Goal: Task Accomplishment & Management: Manage account settings

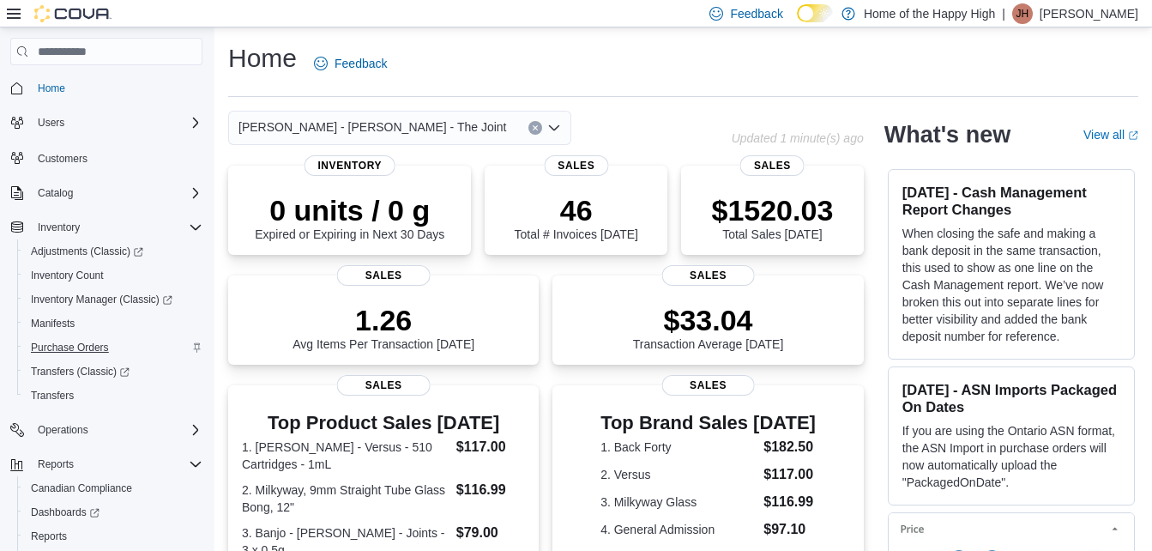
scroll to position [94, 0]
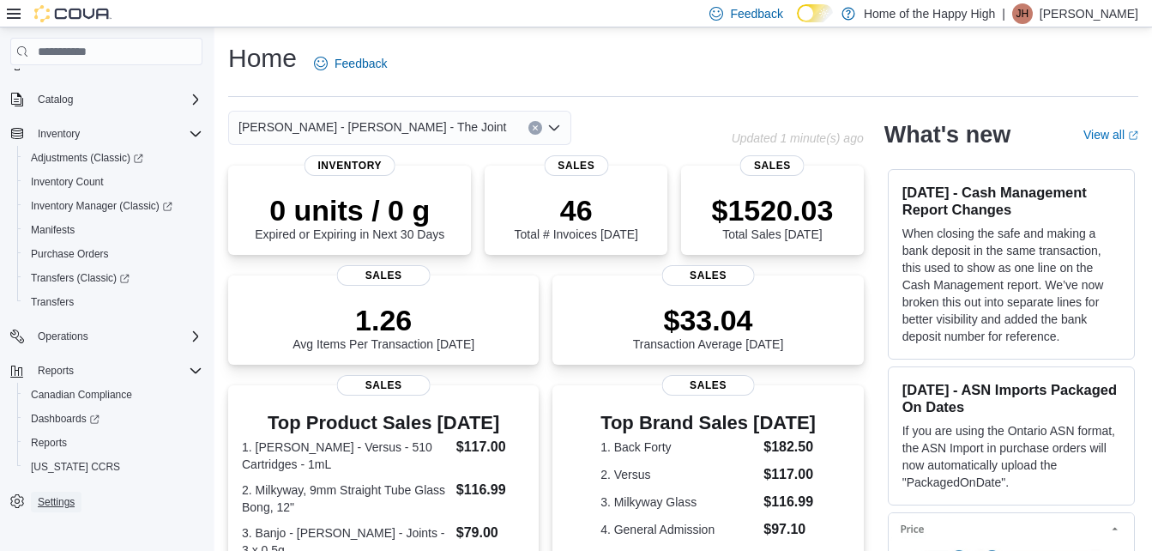
click at [45, 500] on span "Settings" at bounding box center [56, 502] width 37 height 14
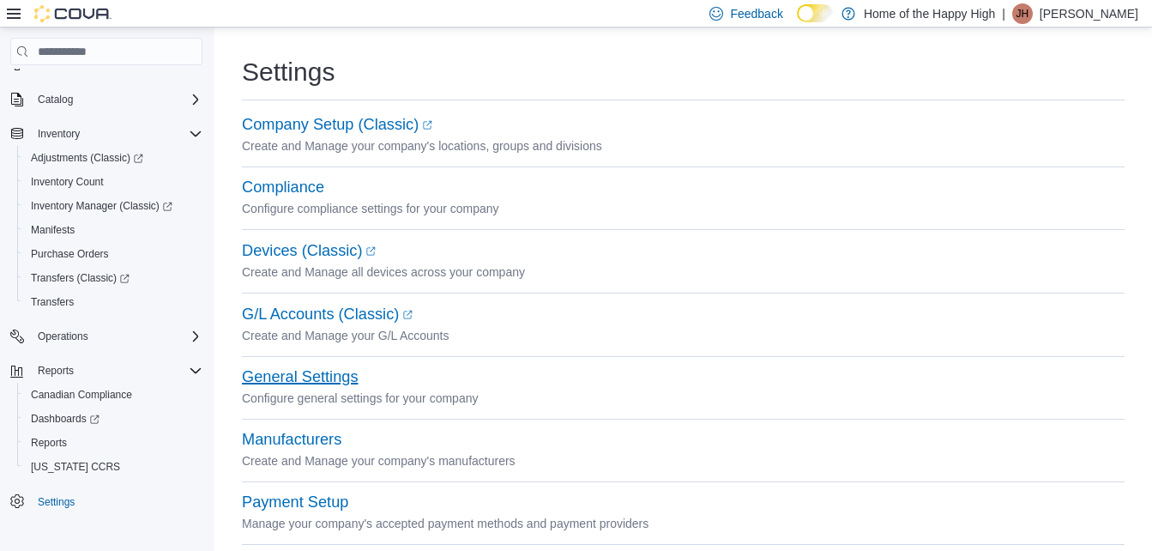
click at [284, 379] on button "General Settings" at bounding box center [300, 377] width 116 height 18
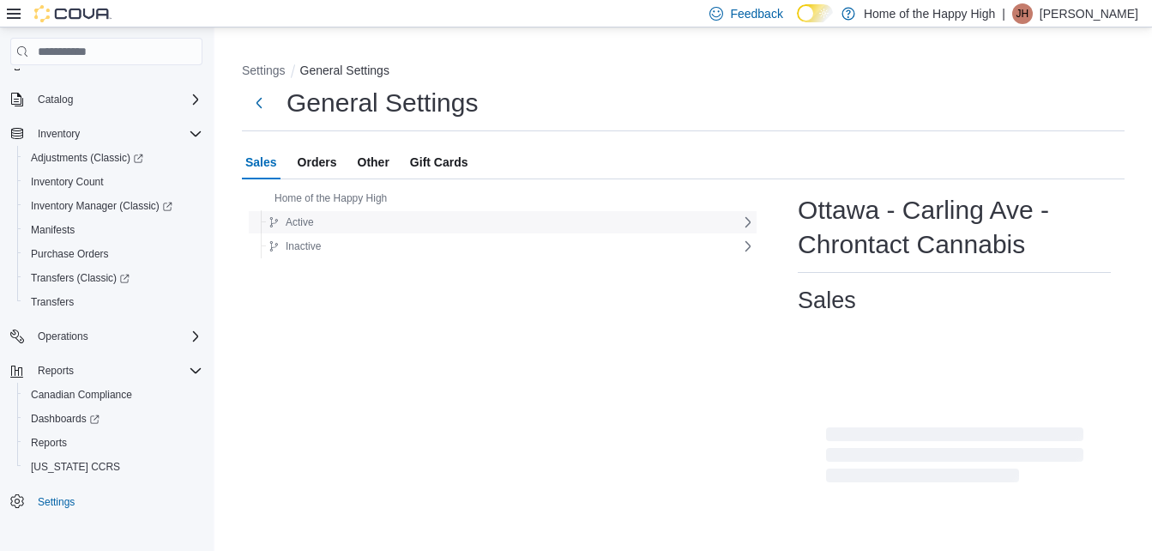
click at [357, 224] on div "Active" at bounding box center [502, 222] width 480 height 21
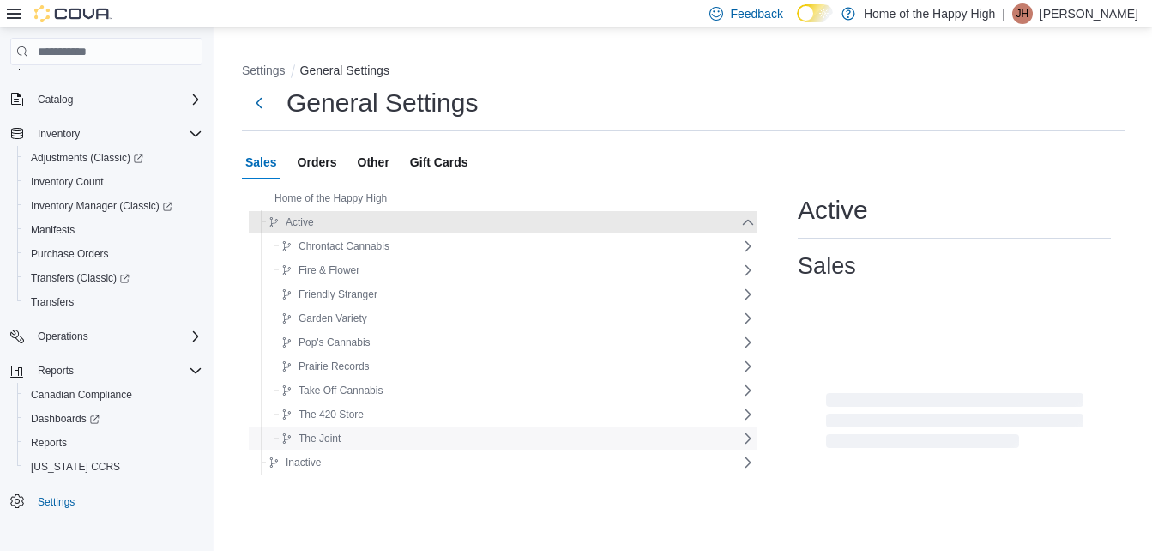
click at [741, 439] on icon at bounding box center [748, 439] width 14 height 14
click at [741, 487] on icon at bounding box center [748, 487] width 14 height 14
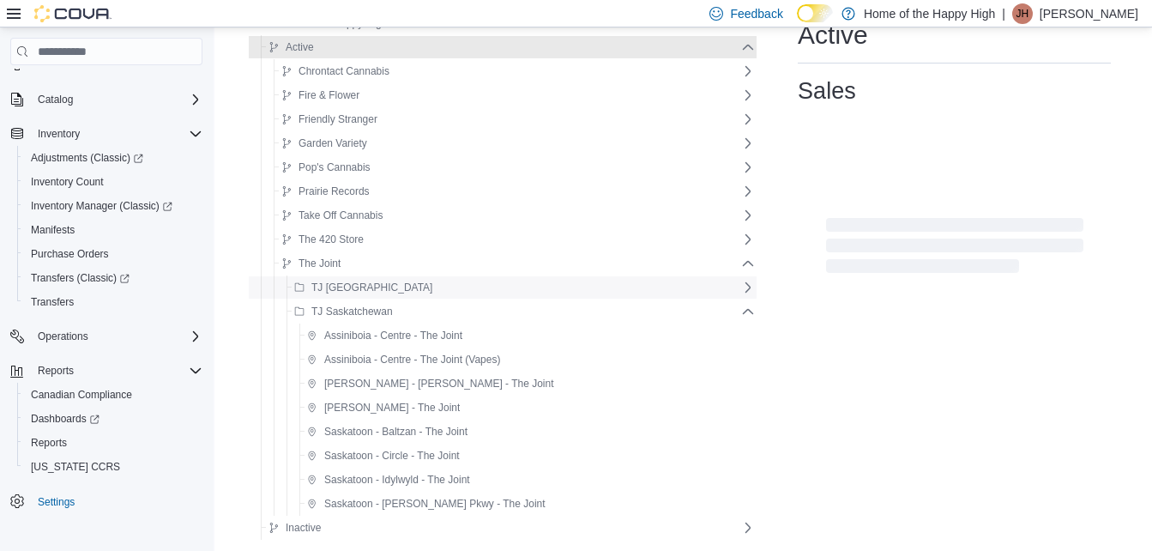
scroll to position [198, 0]
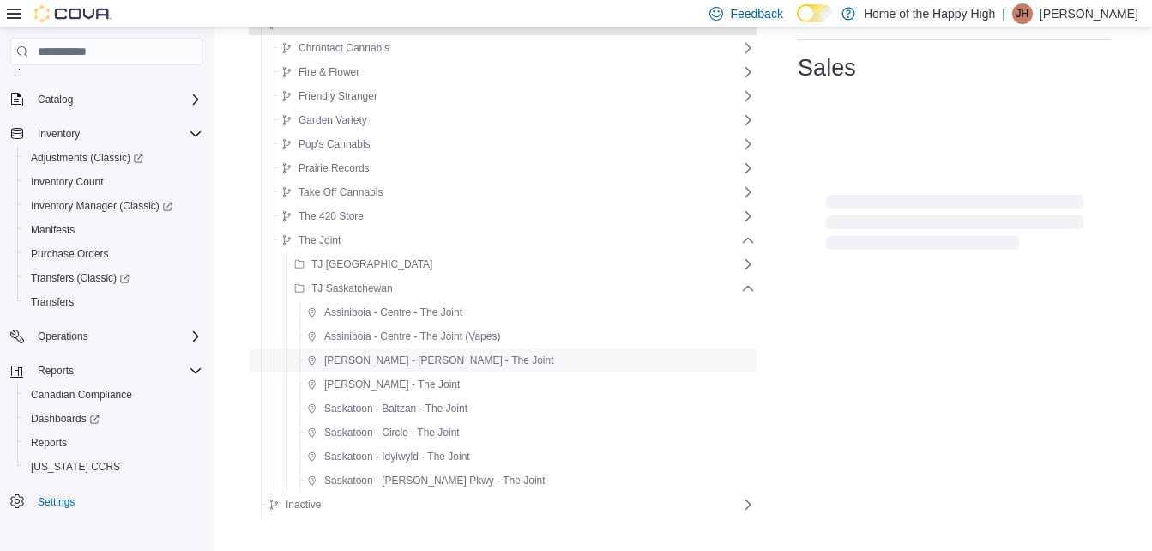
click at [361, 364] on span "[PERSON_NAME] - [PERSON_NAME] - The Joint" at bounding box center [439, 361] width 230 height 14
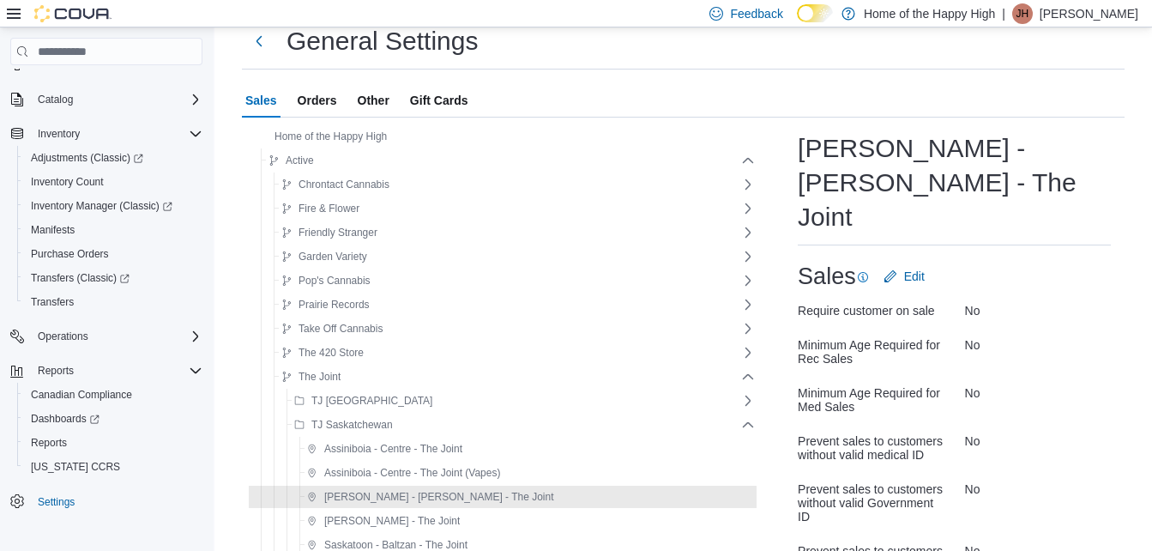
scroll to position [61, 0]
click at [358, 97] on span "Other" at bounding box center [374, 101] width 32 height 34
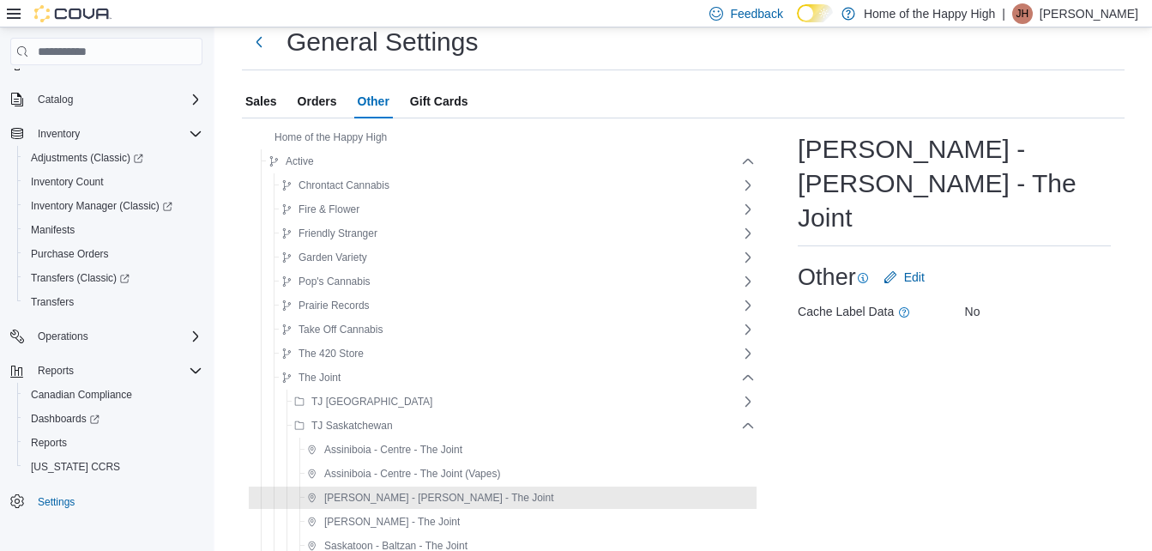
click at [304, 104] on span "Orders" at bounding box center [317, 101] width 39 height 34
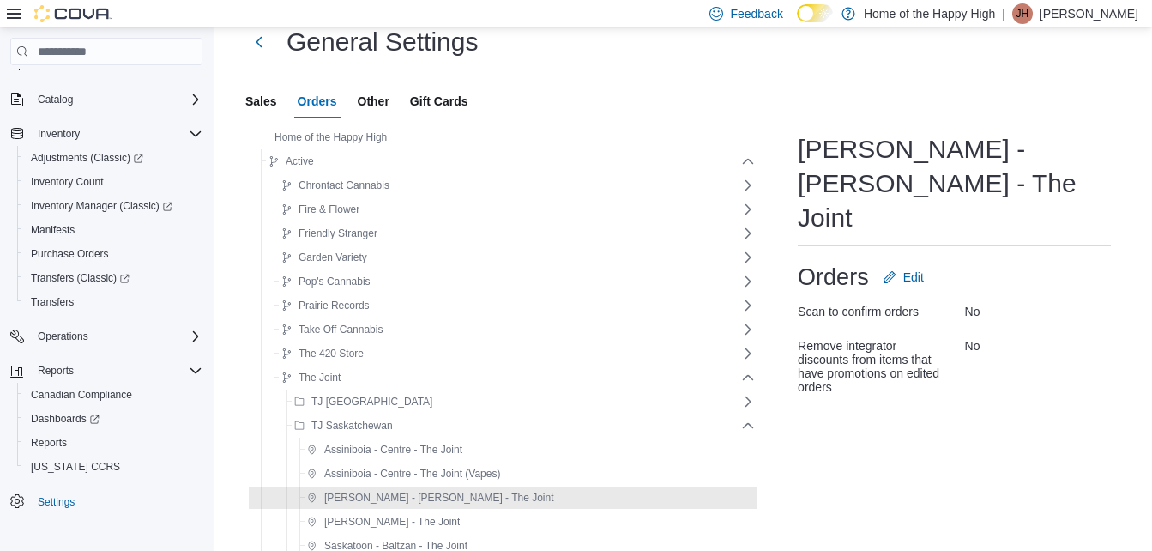
click at [437, 100] on span "Gift Cards" at bounding box center [439, 101] width 58 height 34
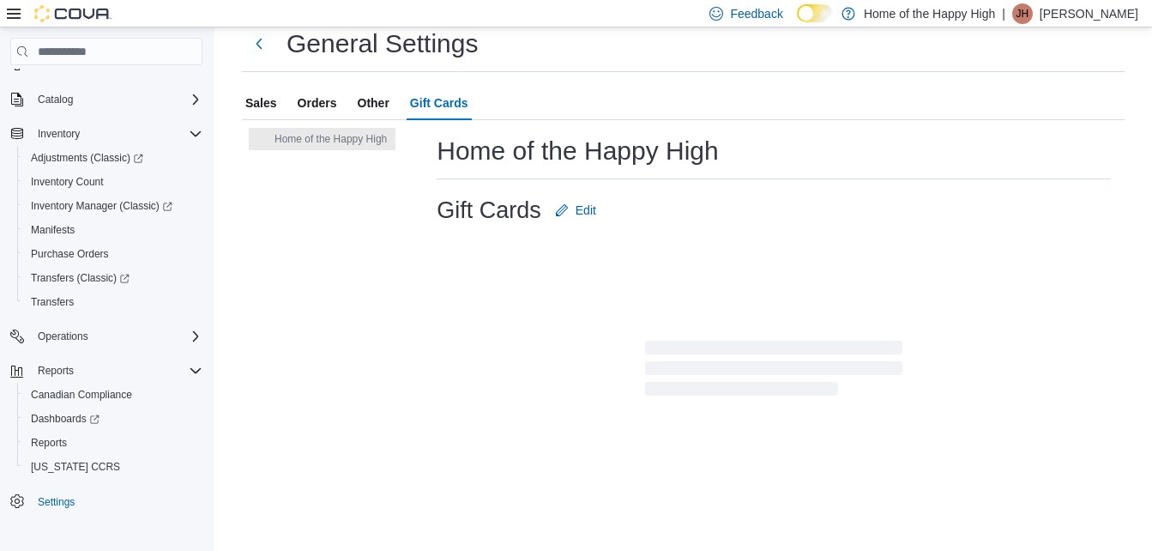
scroll to position [59, 0]
click at [259, 104] on span "Sales" at bounding box center [261, 103] width 32 height 34
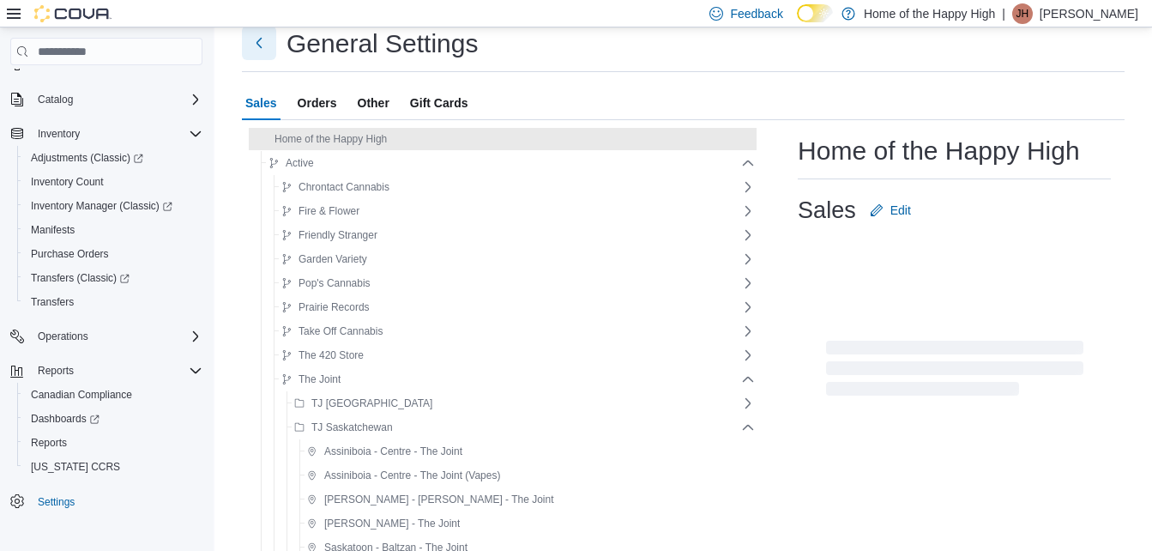
click at [260, 46] on button "Next" at bounding box center [259, 43] width 34 height 34
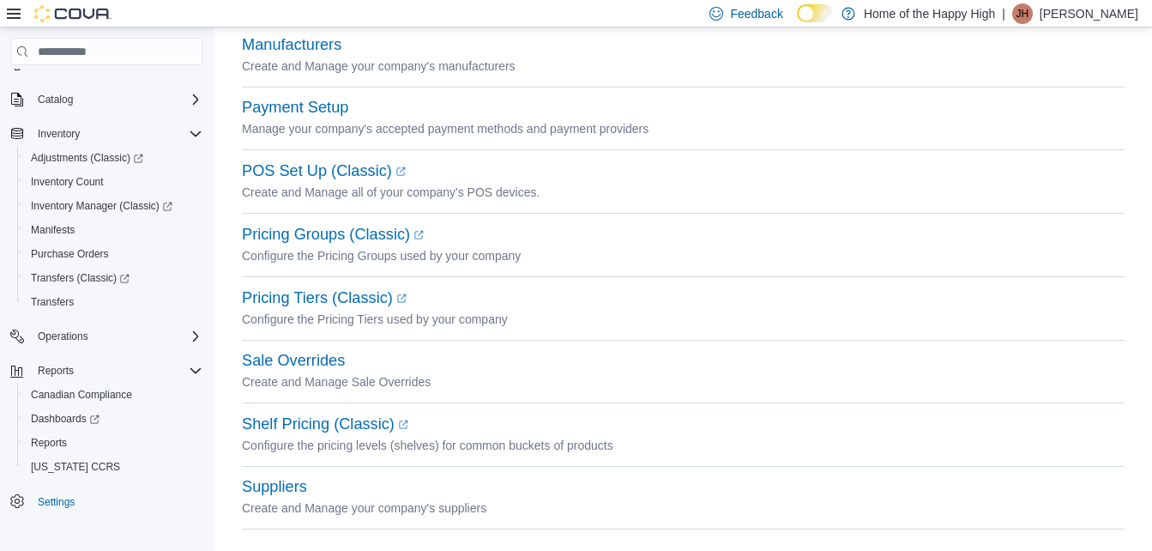
scroll to position [411, 0]
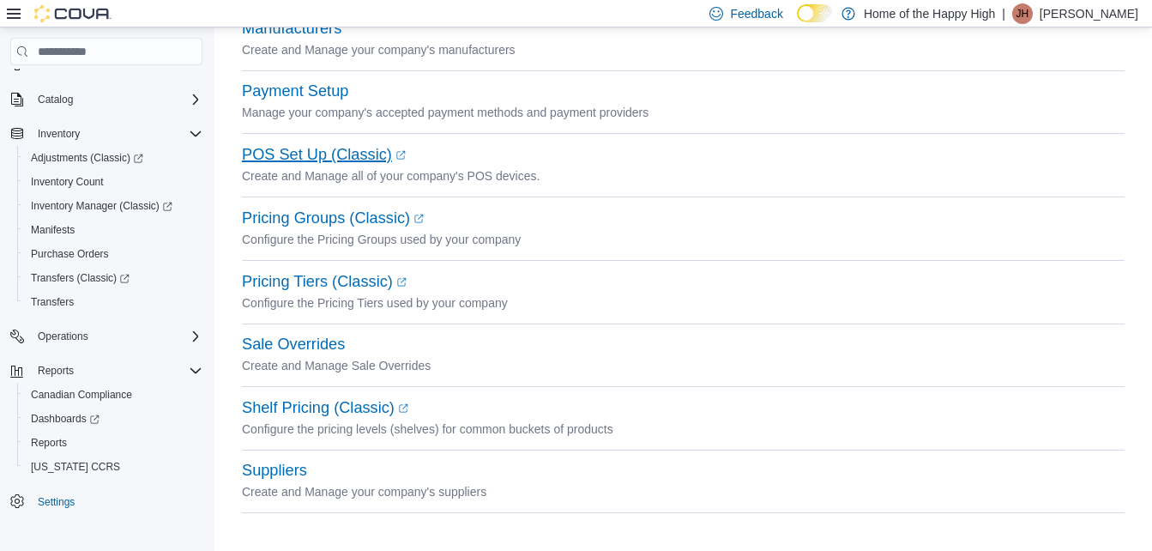
click at [302, 158] on link "POS Set Up (Classic) (opens in a new tab or window)" at bounding box center [324, 154] width 164 height 17
